Goal: Task Accomplishment & Management: Manage account settings

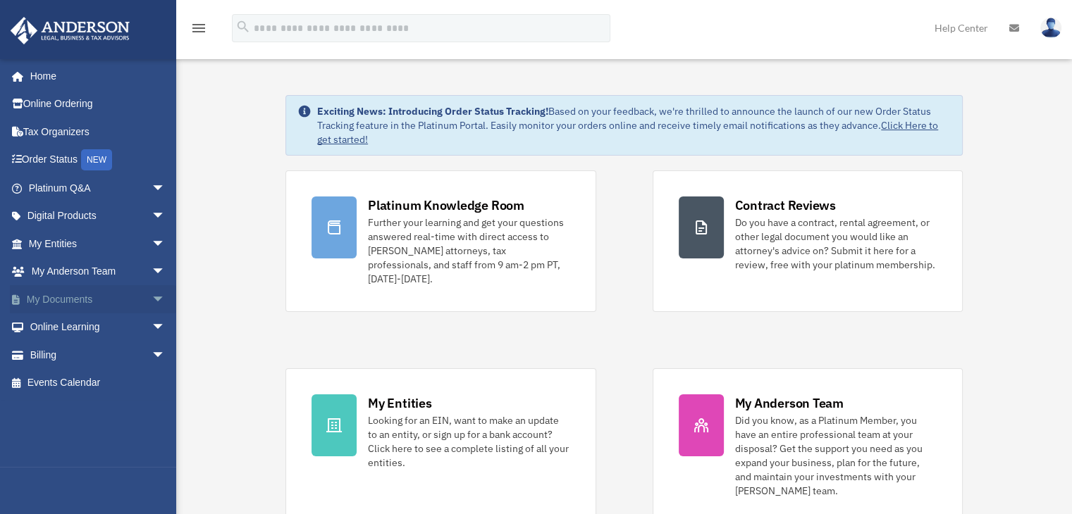
click at [151, 299] on span "arrow_drop_down" at bounding box center [165, 299] width 28 height 29
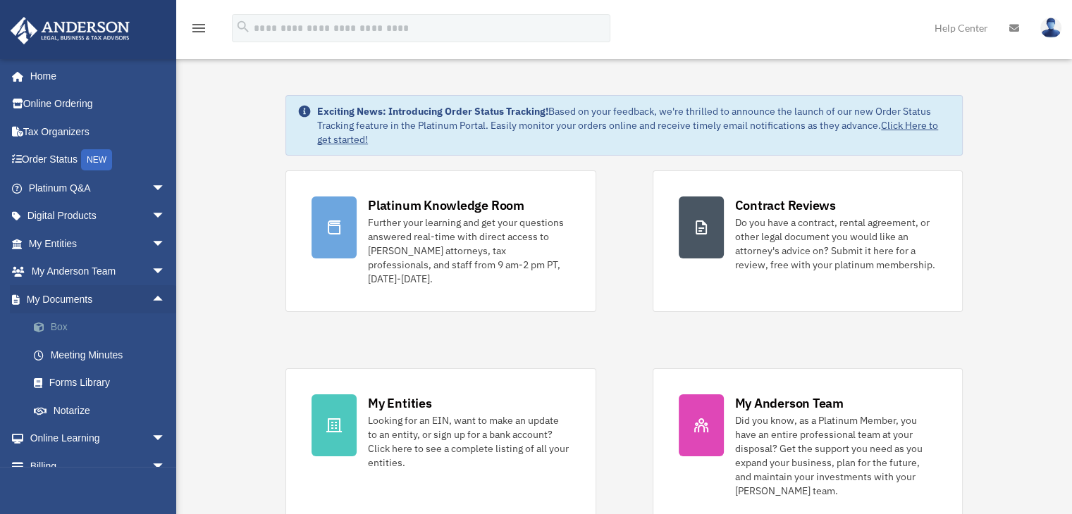
click at [66, 333] on link "Box" at bounding box center [103, 328] width 167 height 28
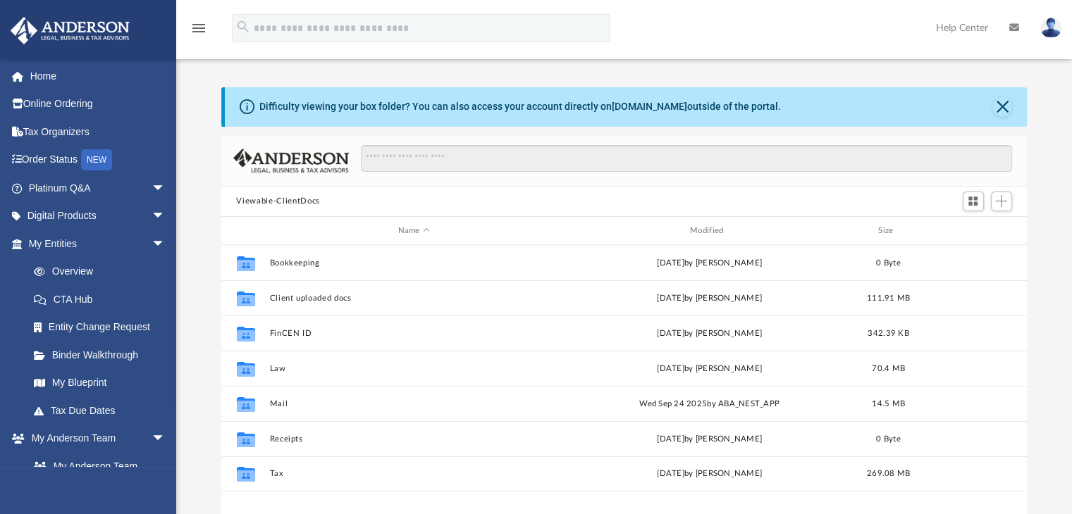
scroll to position [309, 795]
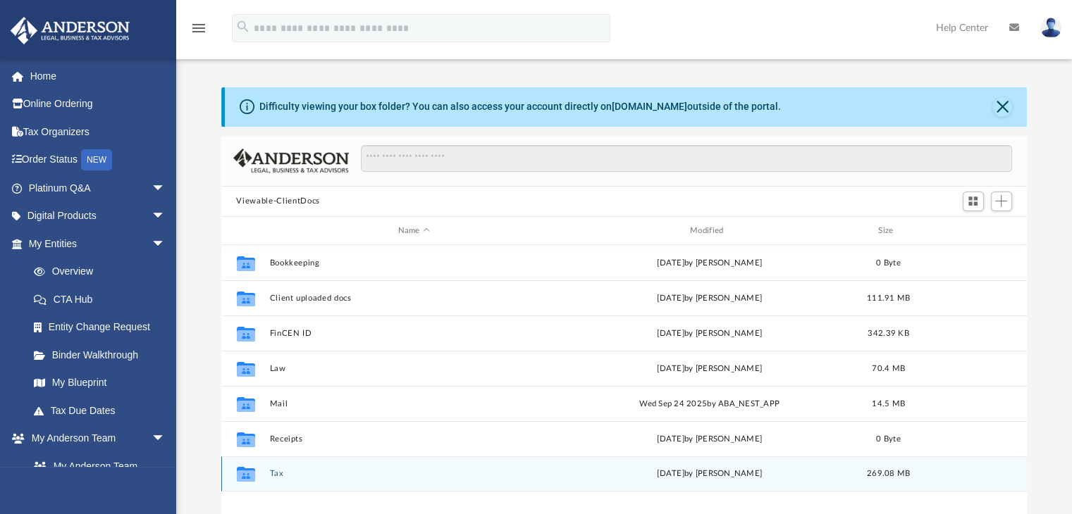
click at [266, 474] on div "Collaborated Folder Tax [DATE] by [PERSON_NAME] 269.08 MB" at bounding box center [624, 474] width 806 height 35
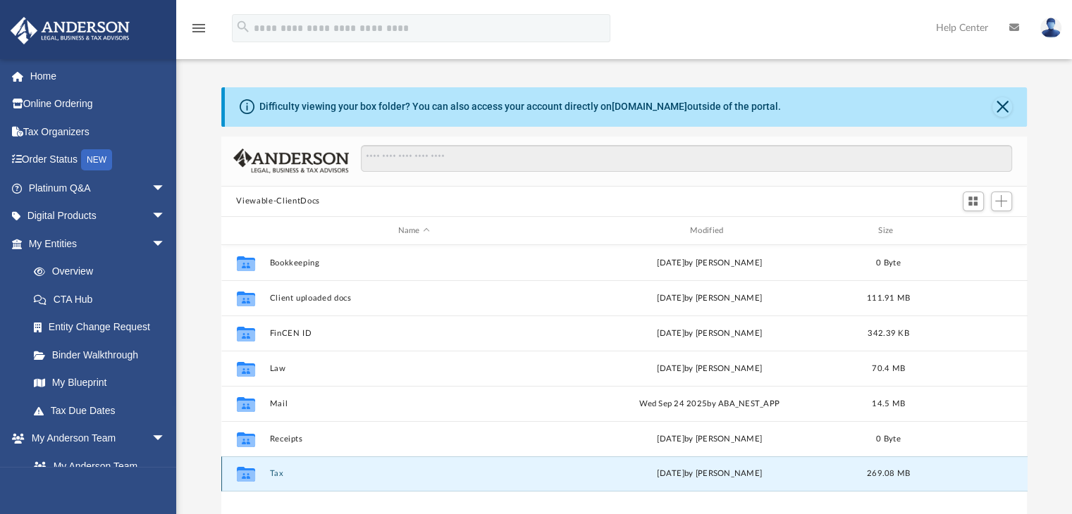
click at [281, 474] on button "Tax" at bounding box center [413, 474] width 289 height 9
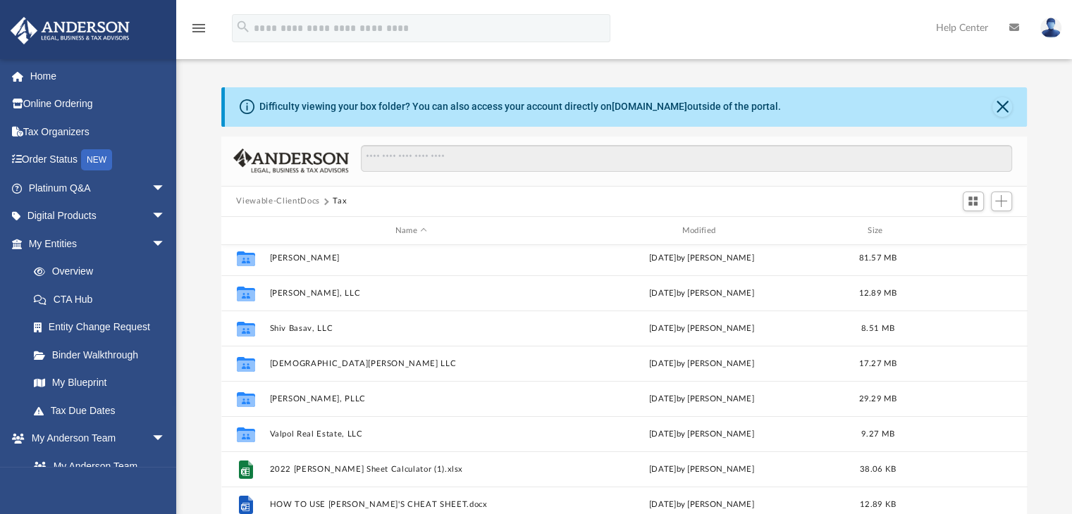
scroll to position [271, 0]
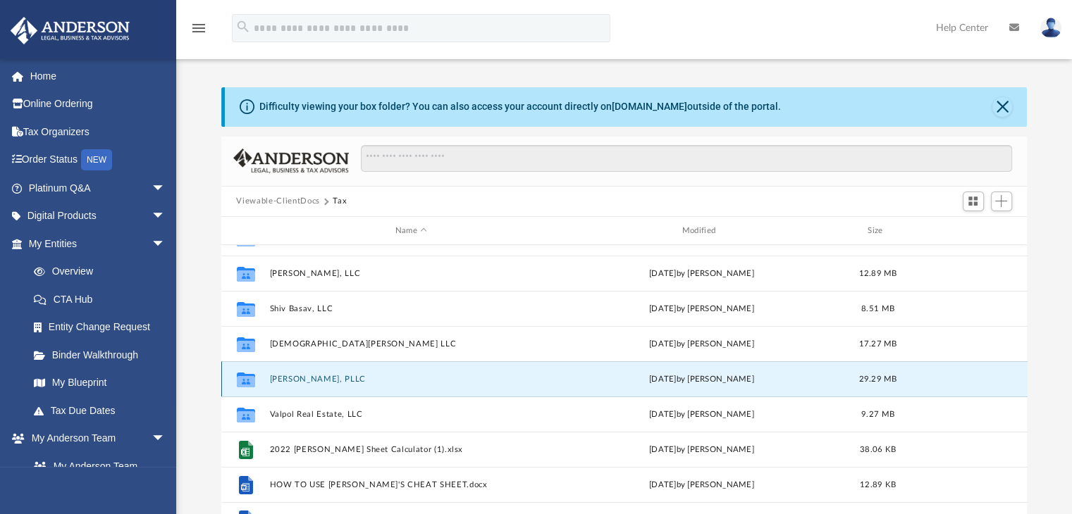
click at [307, 379] on button "[PERSON_NAME], PLLC" at bounding box center [411, 379] width 284 height 9
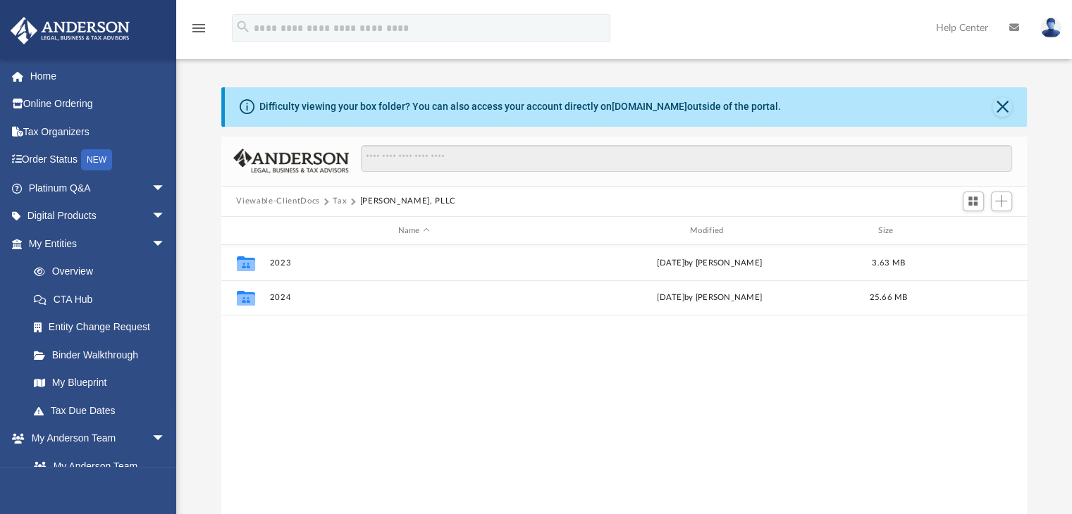
scroll to position [0, 0]
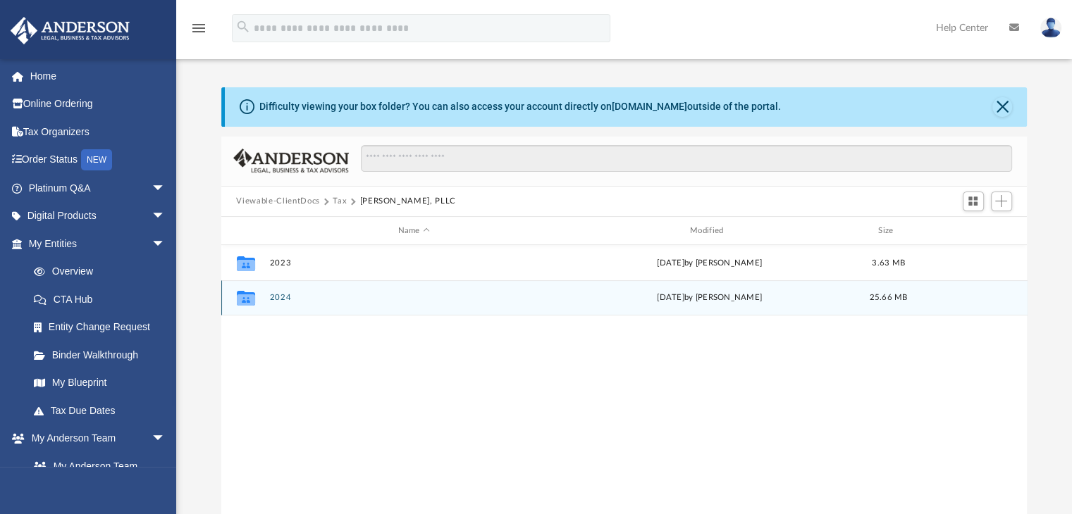
click at [276, 296] on button "2024" at bounding box center [413, 298] width 289 height 9
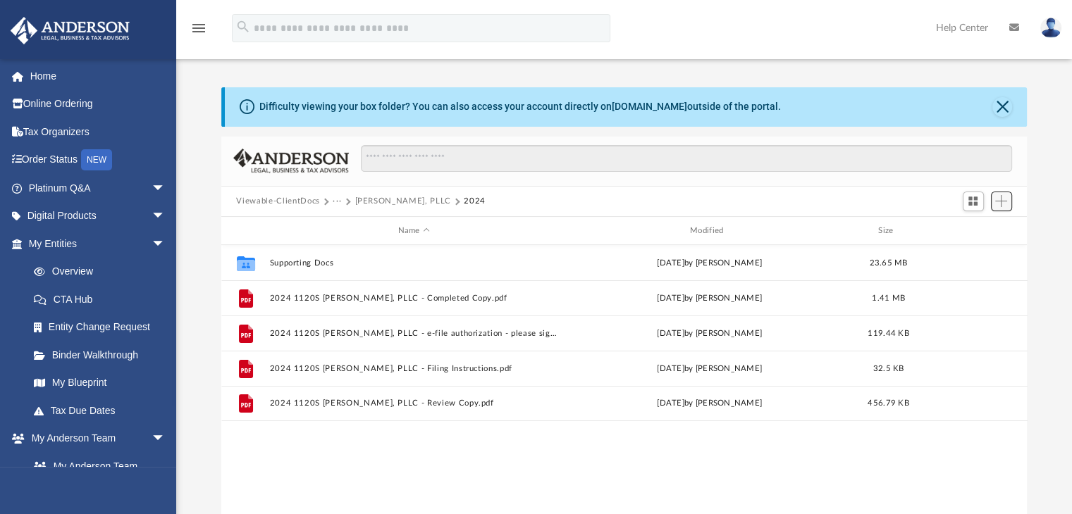
click at [1005, 204] on span "Add" at bounding box center [1001, 201] width 12 height 12
click at [981, 228] on li "Upload" at bounding box center [980, 229] width 45 height 15
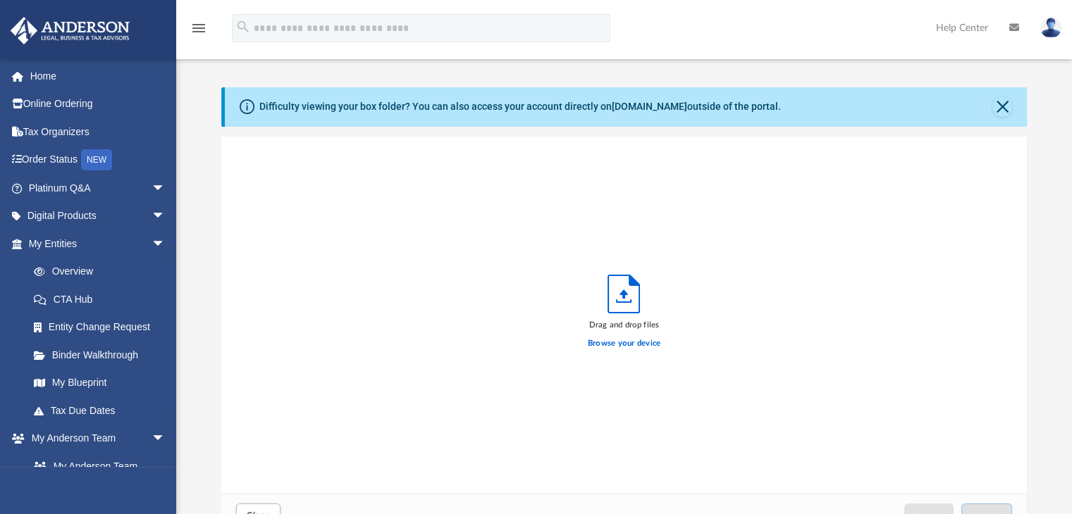
scroll to position [347, 795]
click at [633, 342] on label "Browse your device" at bounding box center [624, 343] width 73 height 13
click at [0, 0] on input "Browse your device" at bounding box center [0, 0] width 0 height 0
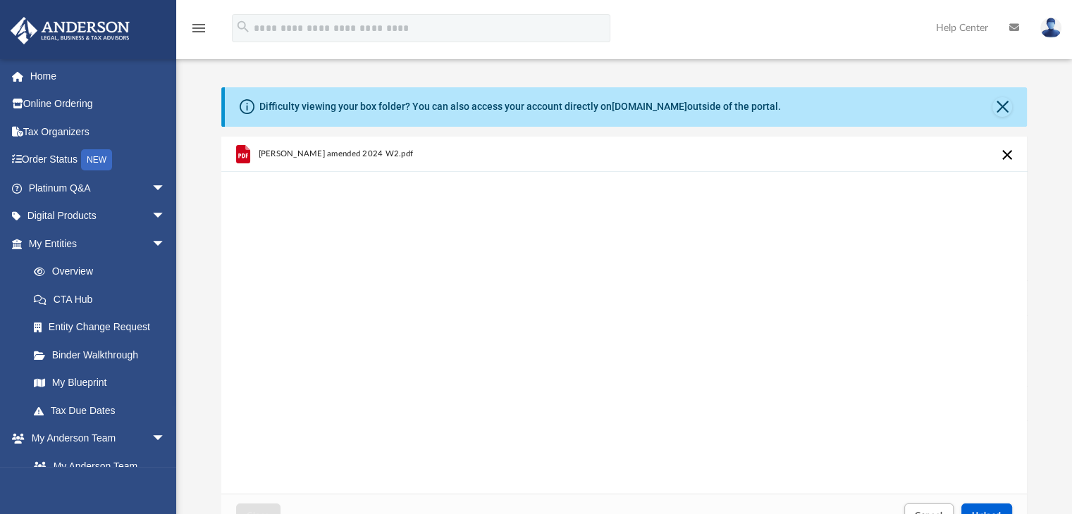
scroll to position [318, 0]
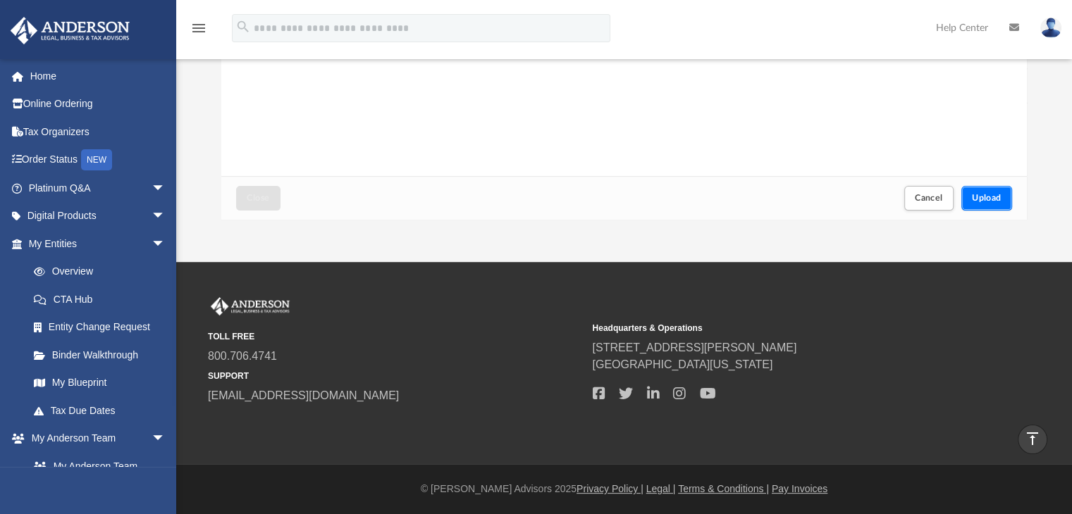
click at [984, 197] on span "Upload" at bounding box center [987, 198] width 30 height 8
click at [989, 201] on span "Upload" at bounding box center [987, 198] width 30 height 8
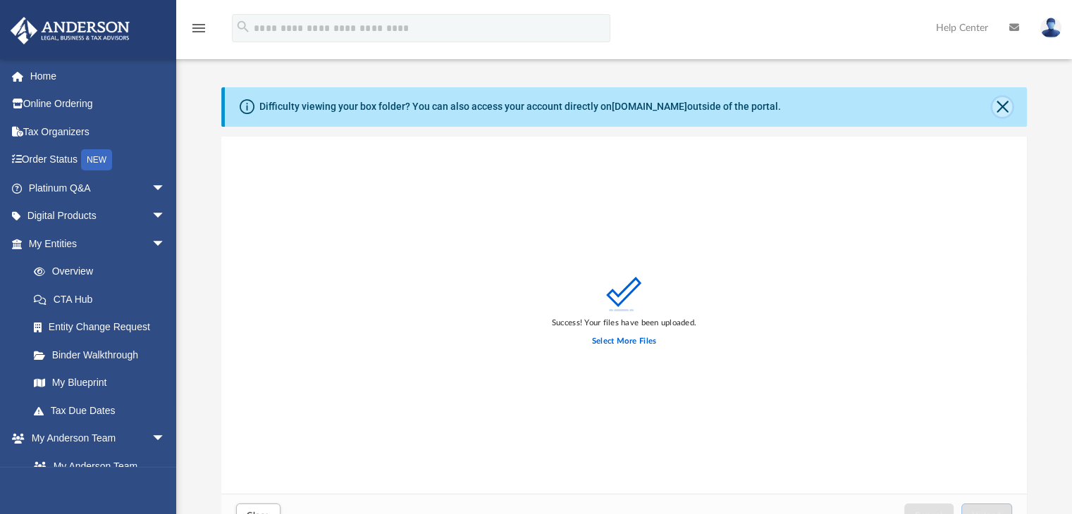
click at [1008, 102] on button "Close" at bounding box center [1002, 107] width 20 height 20
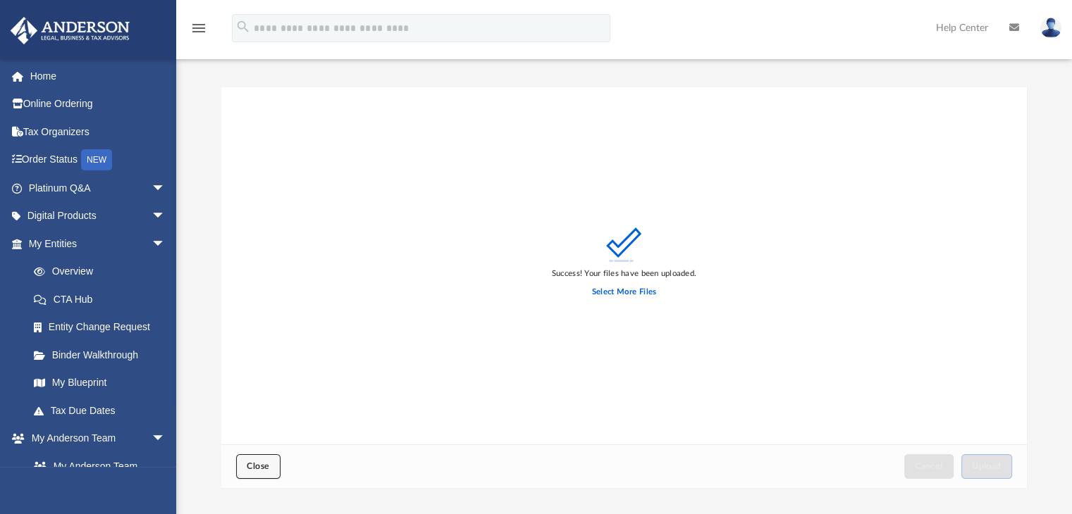
click at [253, 466] on span "Close" at bounding box center [258, 466] width 23 height 8
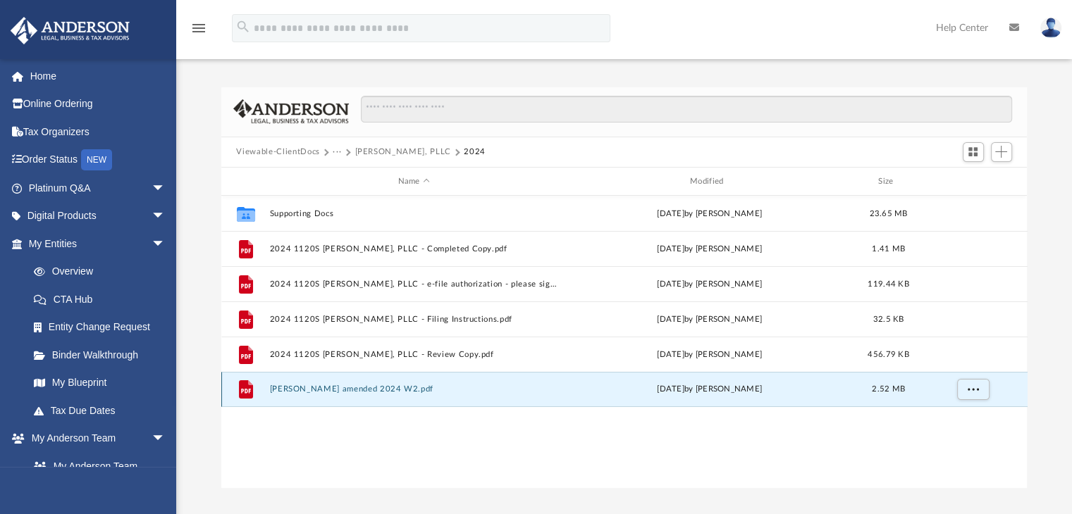
click at [369, 390] on button "[PERSON_NAME] amended 2024 W2.pdf" at bounding box center [413, 389] width 289 height 9
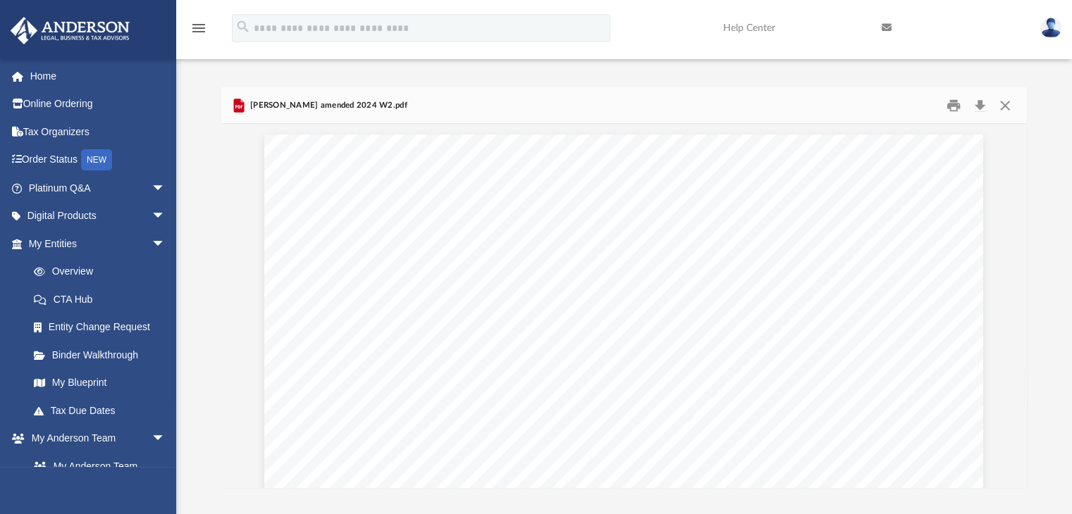
scroll to position [318, 0]
click at [1054, 28] on img at bounding box center [1050, 28] width 21 height 20
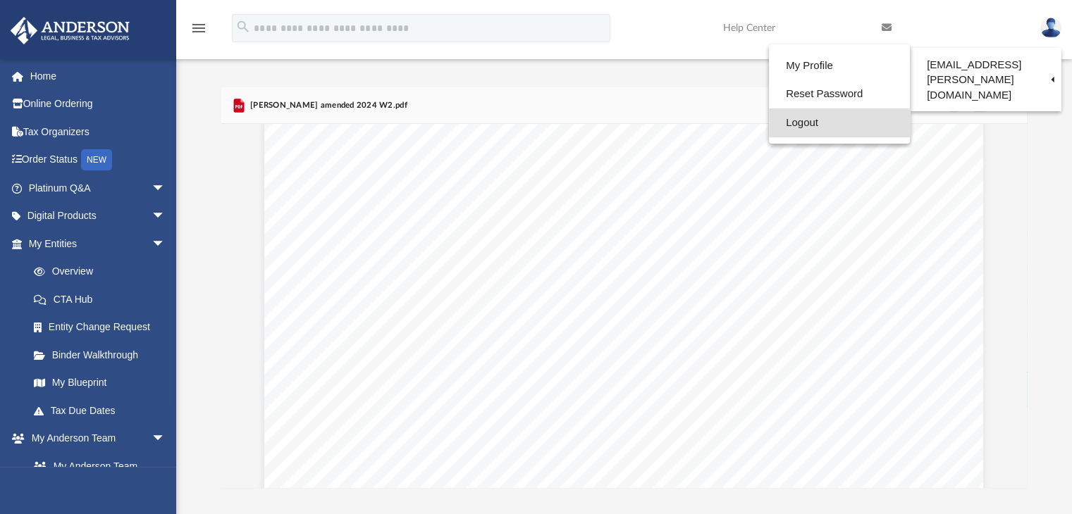
click at [787, 121] on link "Logout" at bounding box center [839, 123] width 141 height 29
